Goal: Information Seeking & Learning: Understand process/instructions

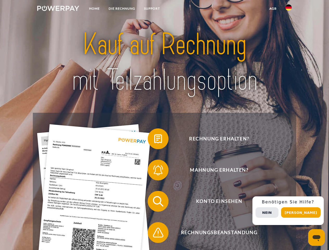
click at [58, 9] on img at bounding box center [58, 8] width 42 height 5
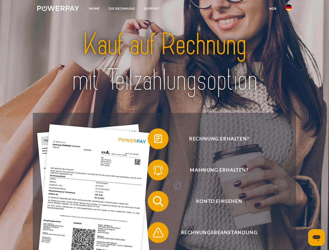
click at [288, 9] on img at bounding box center [288, 7] width 6 height 6
click at [272, 9] on link "agb" at bounding box center [273, 8] width 16 height 9
click at [154, 140] on span at bounding box center [150, 139] width 26 height 26
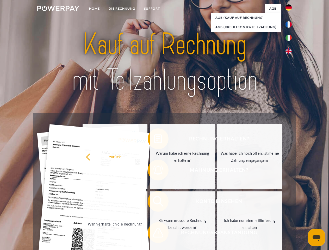
click at [154, 171] on div "zurück Warum habe ich eine Rechnung erhalten? Was habe ich noch offen, ist mein…" at bounding box center [182, 190] width 210 height 134
click at [154, 202] on link "Bis wann muss die Rechnung bezahlt werden?" at bounding box center [182, 223] width 65 height 65
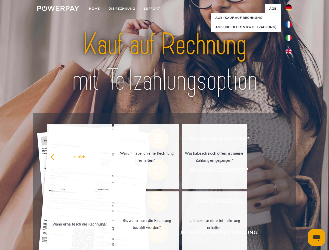
click at [154, 233] on span at bounding box center [150, 232] width 26 height 26
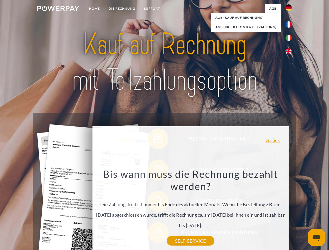
click at [290, 210] on div "Rechnung erhalten? Mahnung erhalten? Konto einsehen" at bounding box center [164, 217] width 263 height 208
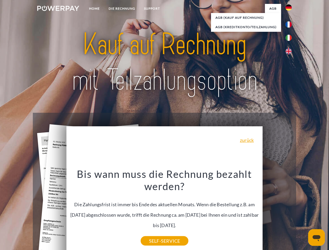
click at [277, 212] on span "Konto einsehen" at bounding box center [218, 201] width 127 height 21
click at [302, 212] on header "Home DIE RECHNUNG SUPPORT" at bounding box center [164, 179] width 329 height 359
